Goal: Task Accomplishment & Management: Manage account settings

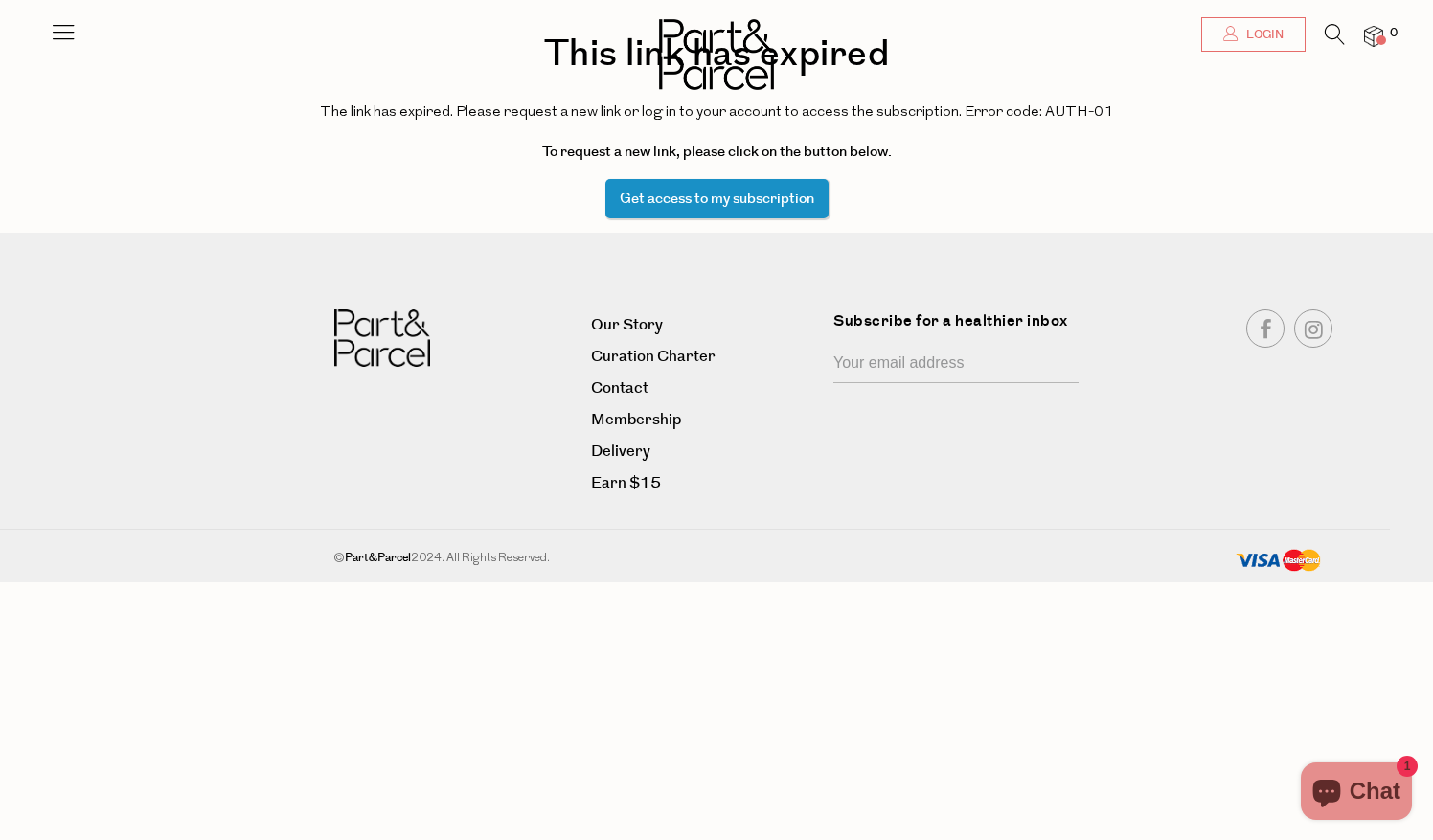
click at [1233, 43] on link "Login" at bounding box center [1253, 34] width 104 height 35
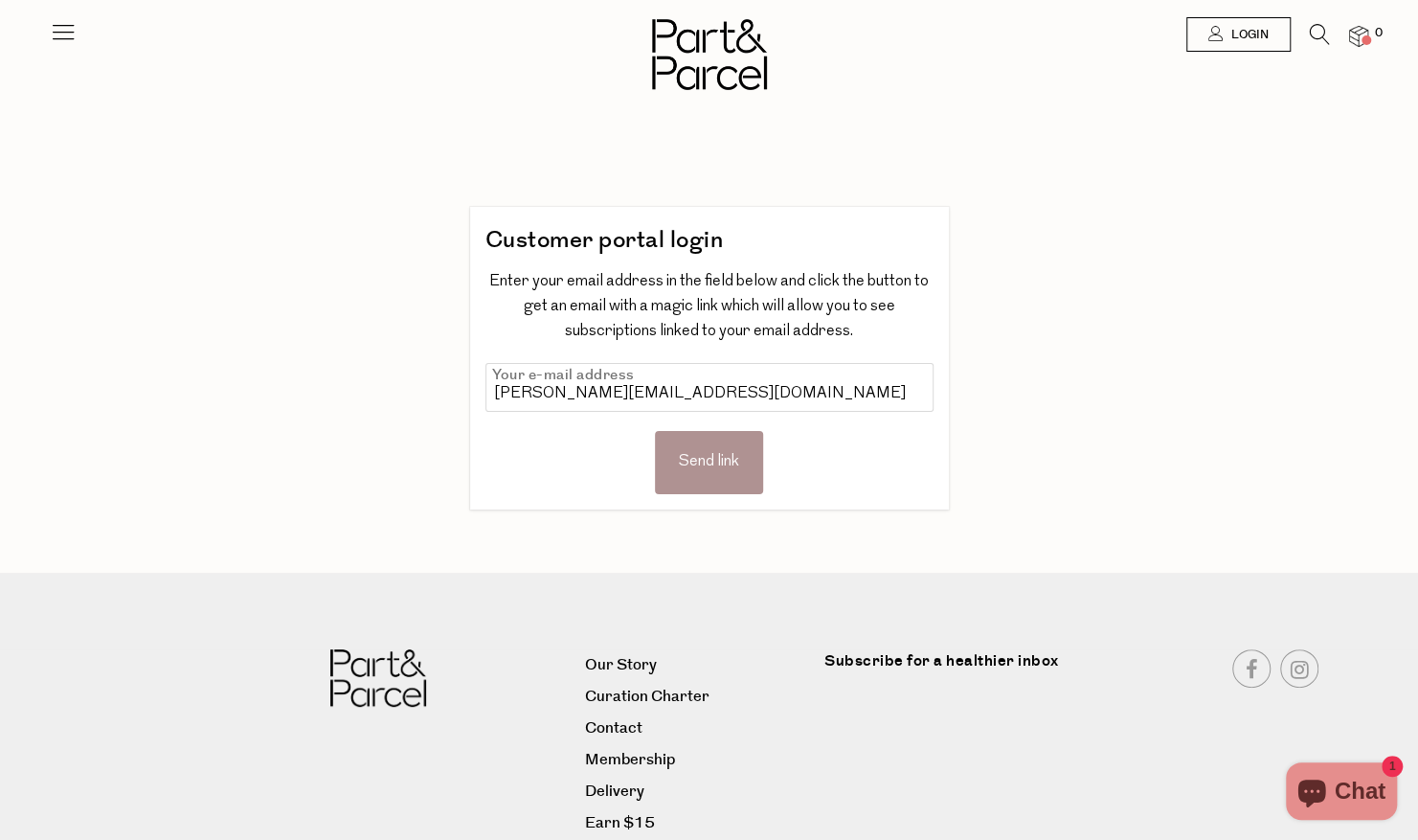
type input "[EMAIL_ADDRESS][DOMAIN_NAME]"
click at [698, 463] on div "Send link" at bounding box center [709, 463] width 108 height 63
